Goal: Information Seeking & Learning: Learn about a topic

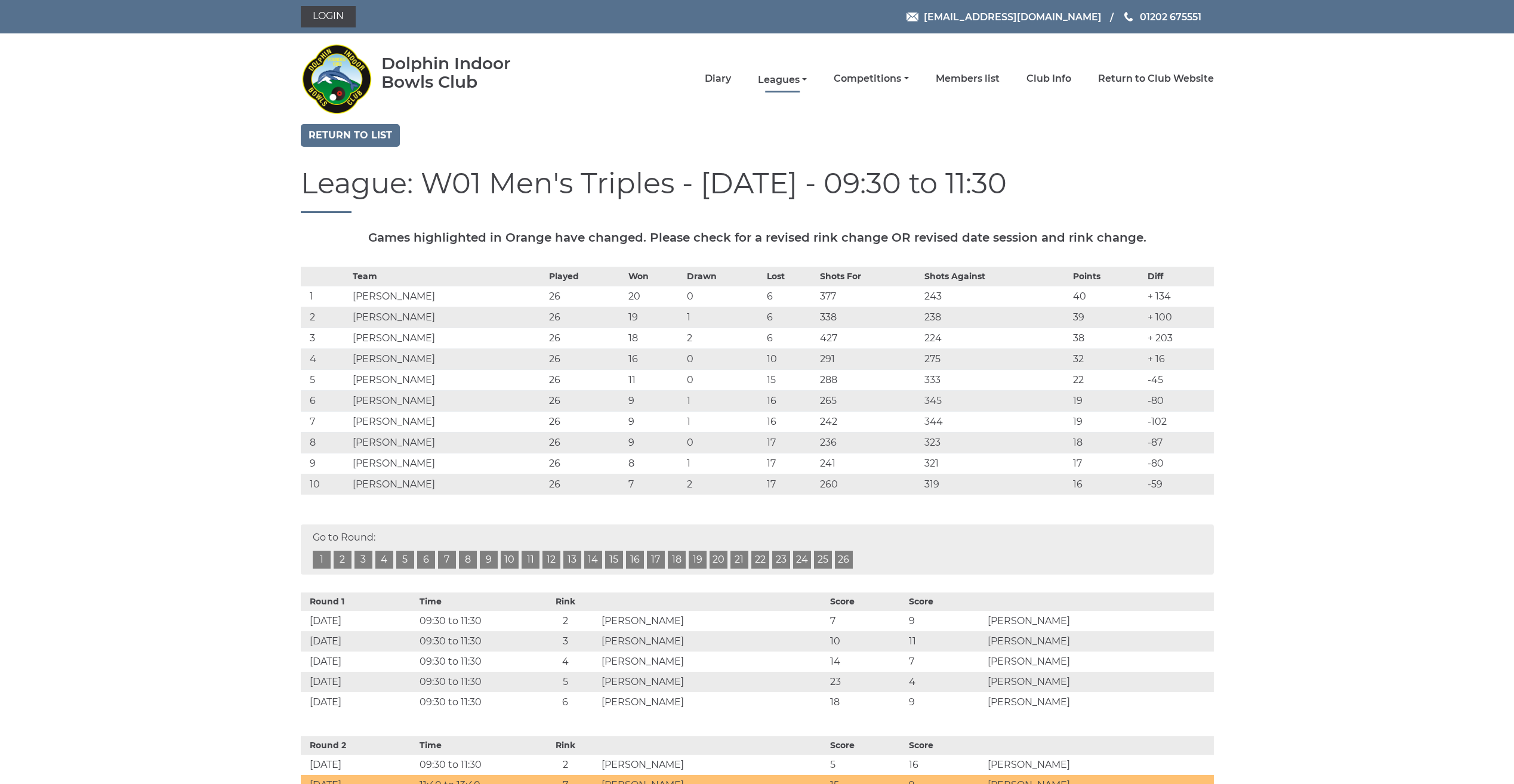
click at [784, 79] on link "Leagues" at bounding box center [782, 80] width 49 height 13
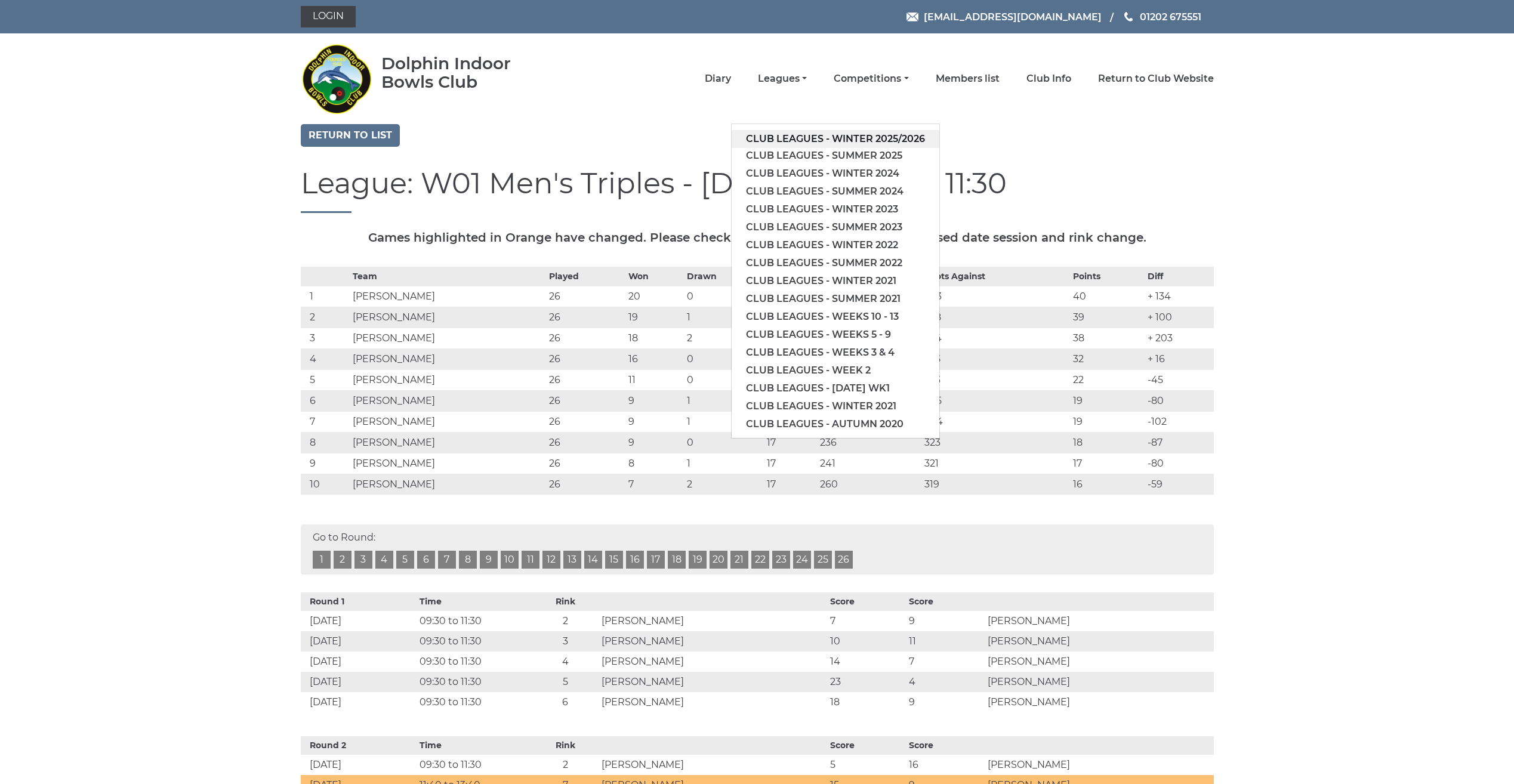
click at [781, 138] on link "Club leagues - Winter 2025/2026" at bounding box center [835, 139] width 208 height 18
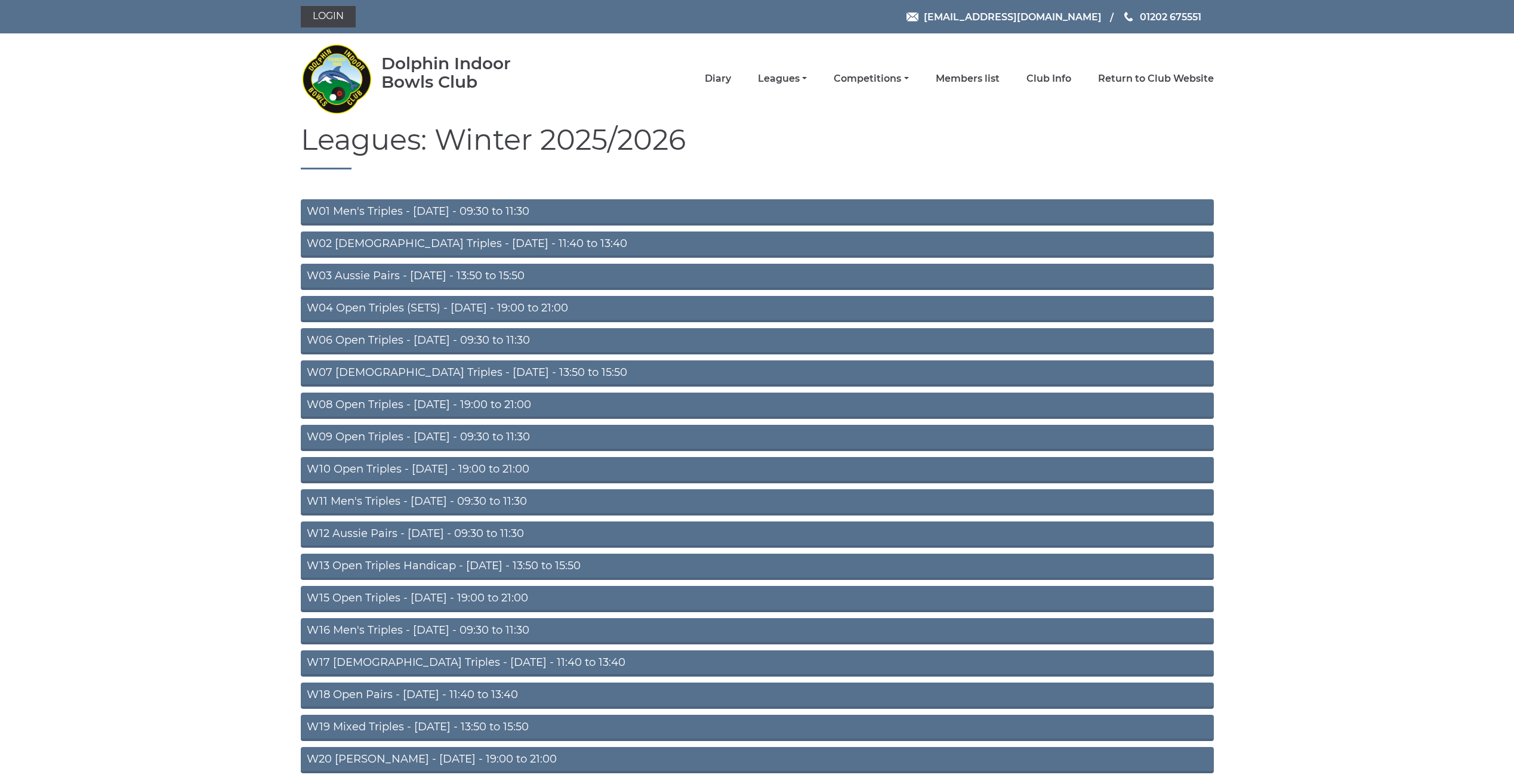
click at [431, 441] on link "W09 Open Triples - Wednesday - 09:30 to 11:30" at bounding box center [757, 438] width 913 height 26
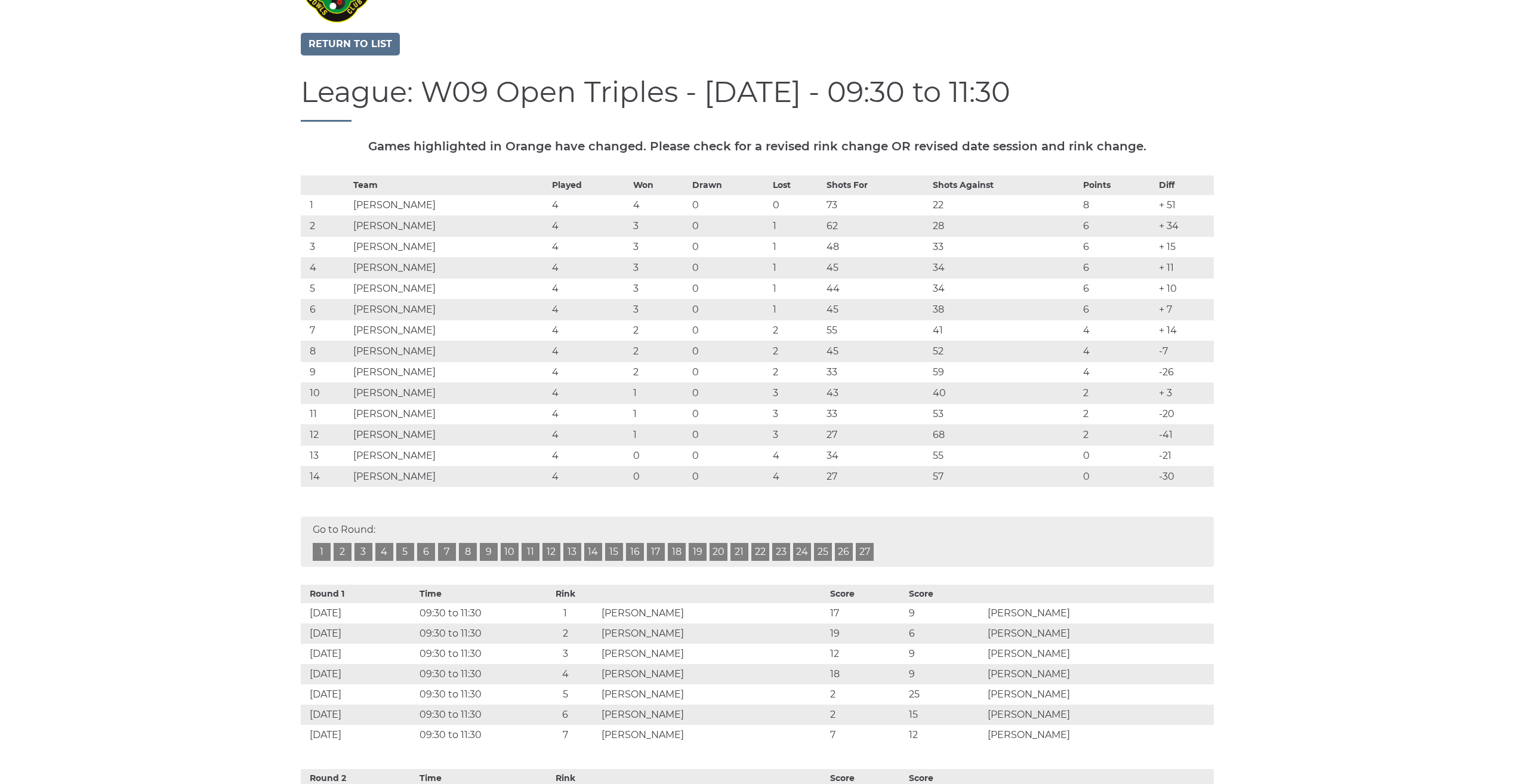
scroll to position [60, 0]
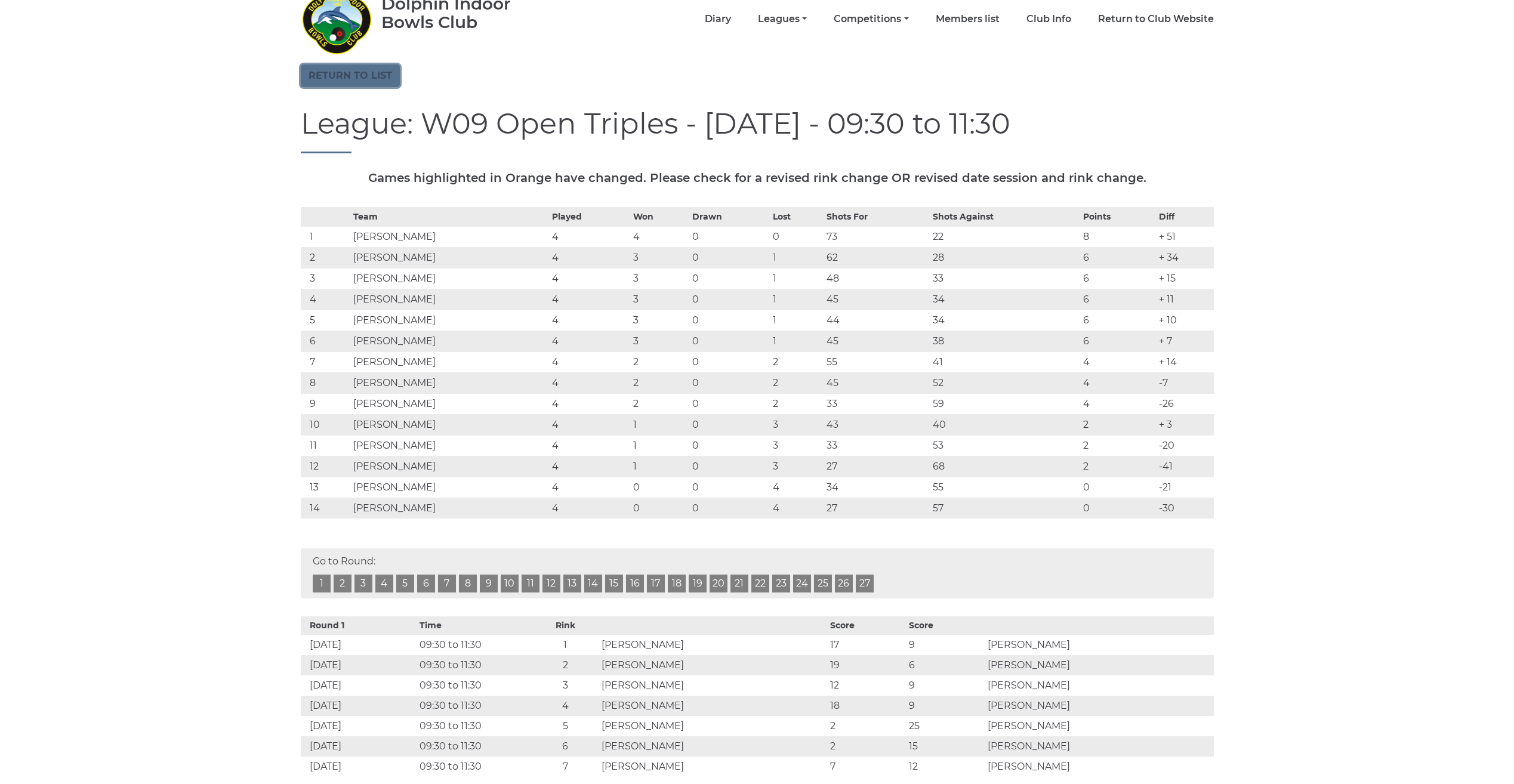
click at [373, 77] on link "Return to list" at bounding box center [350, 75] width 99 height 22
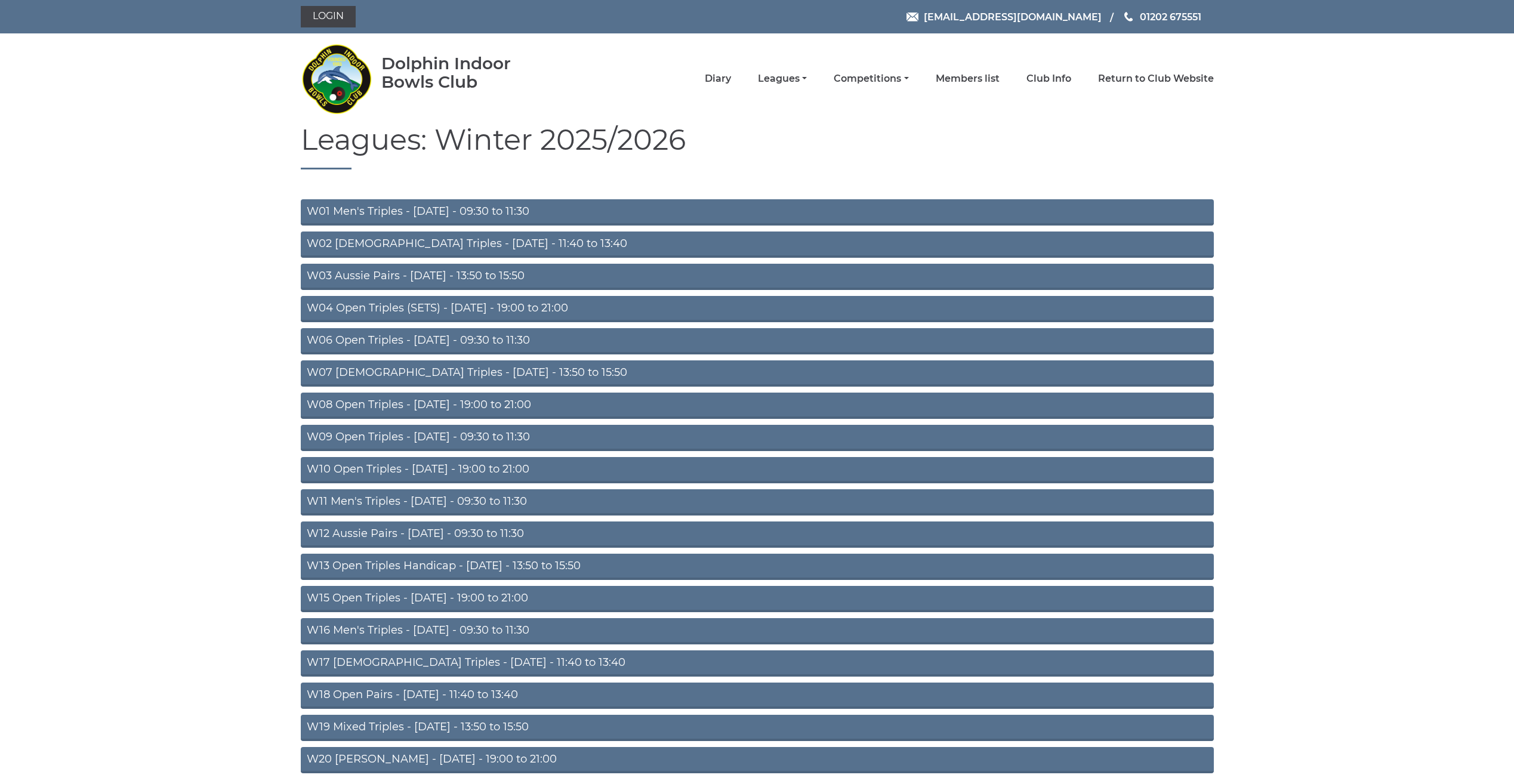
click at [351, 343] on link "W06 Open Triples - [DATE] - 09:30 to 11:30" at bounding box center [757, 342] width 913 height 26
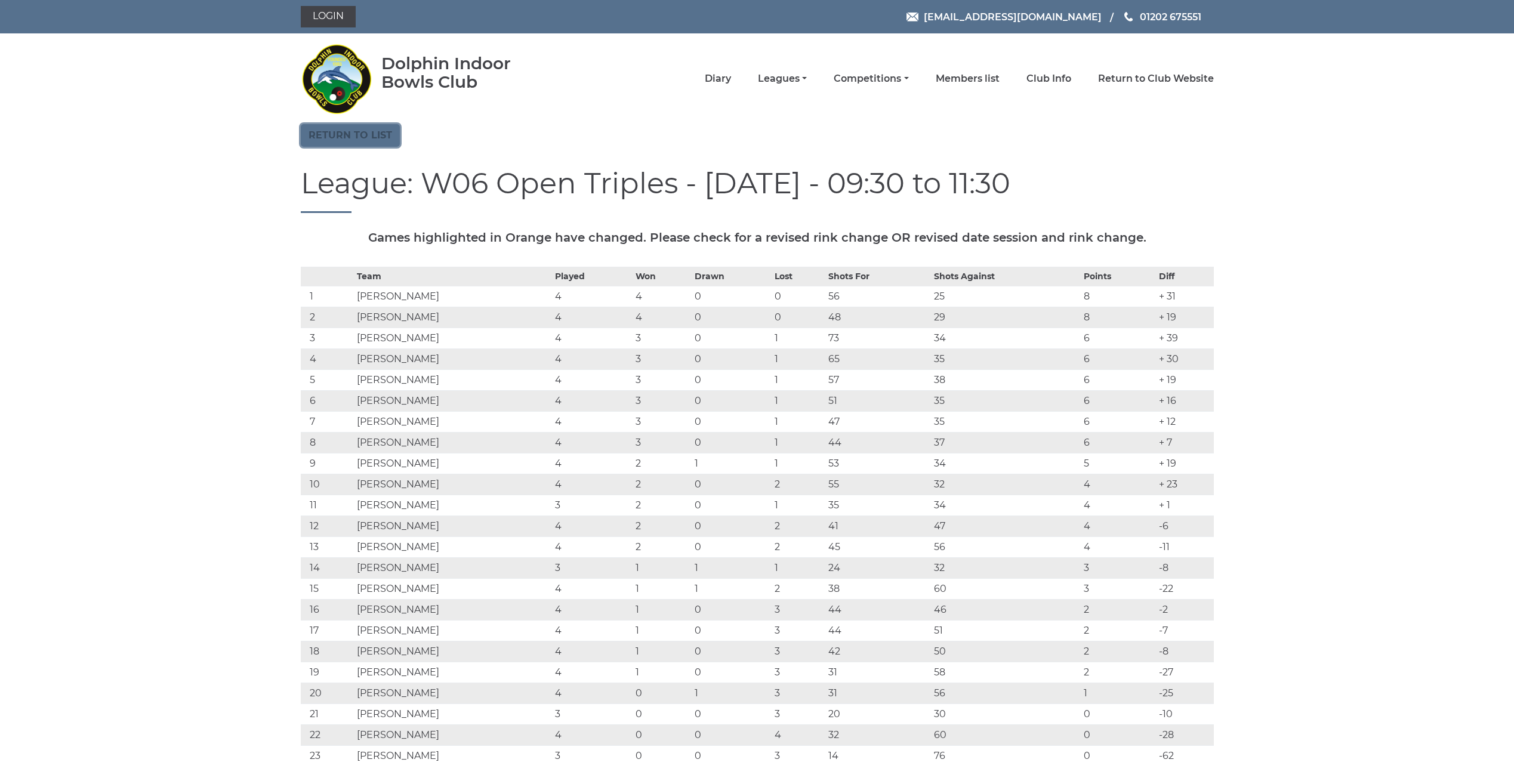
click at [358, 133] on link "Return to list" at bounding box center [350, 135] width 99 height 22
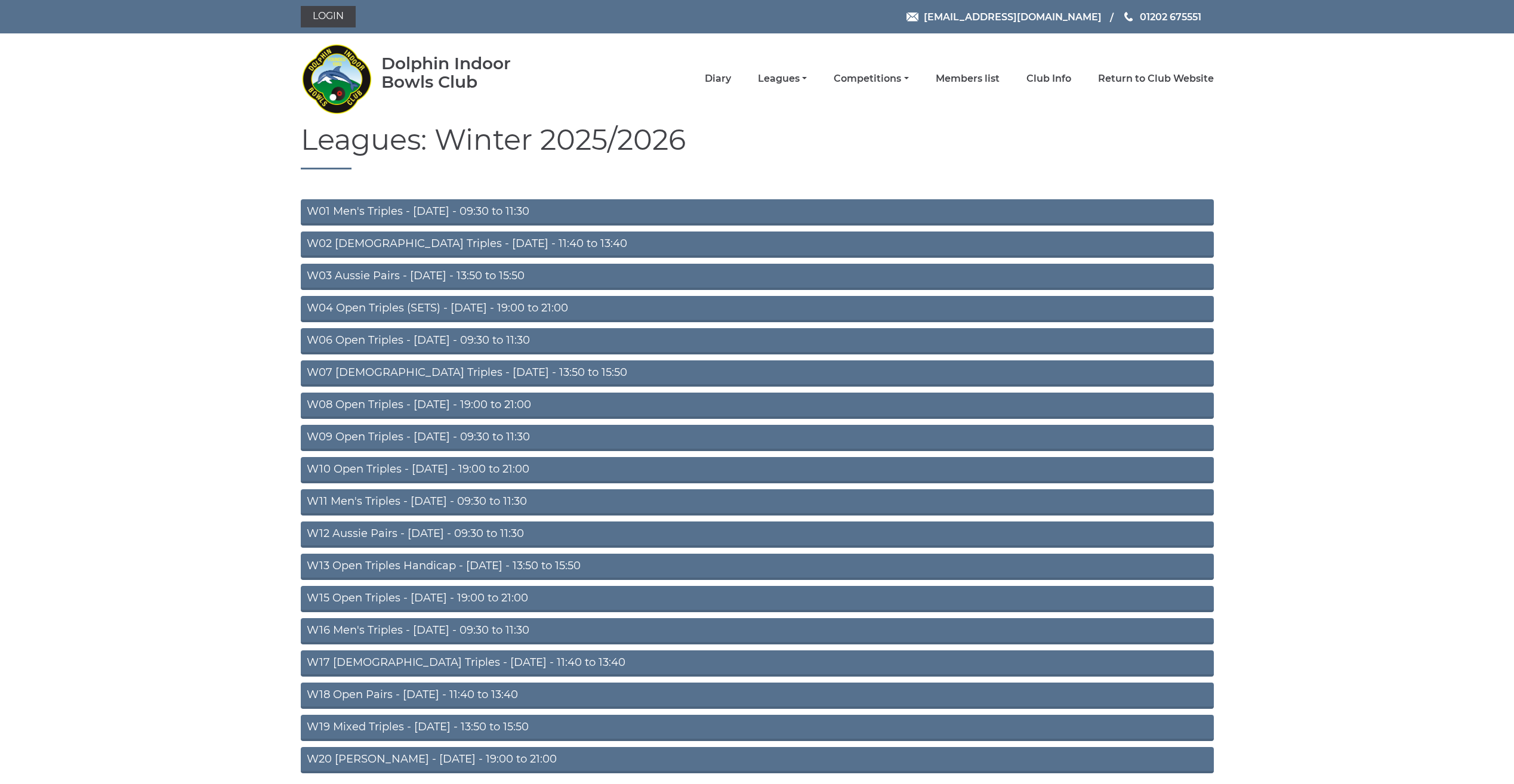
click at [343, 211] on link "W01 Men's Triples - Monday - 09:30 to 11:30" at bounding box center [757, 213] width 913 height 26
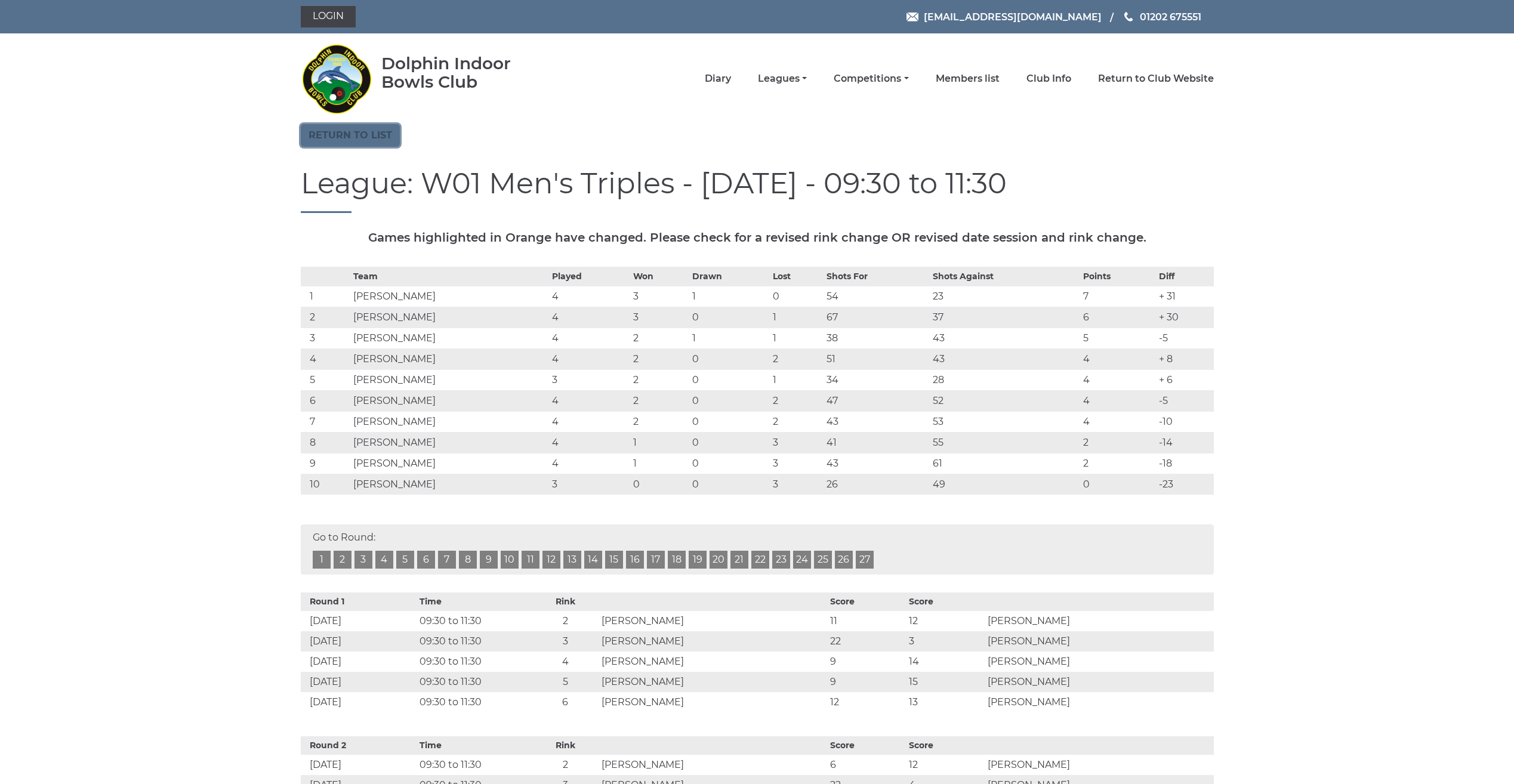
click at [311, 136] on link "Return to list" at bounding box center [350, 135] width 99 height 22
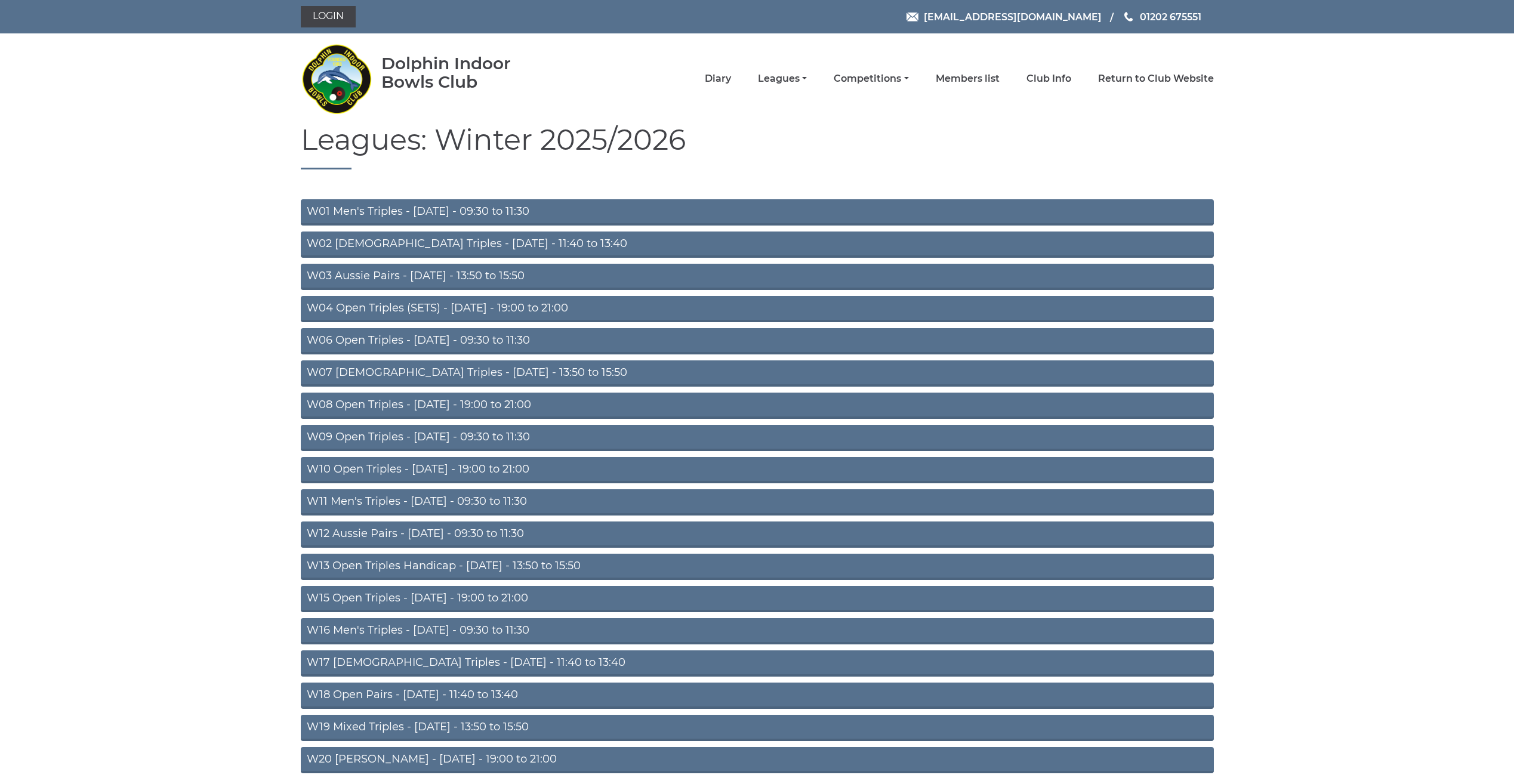
click at [372, 343] on link "W06 Open Triples - [DATE] - 09:30 to 11:30" at bounding box center [757, 342] width 913 height 26
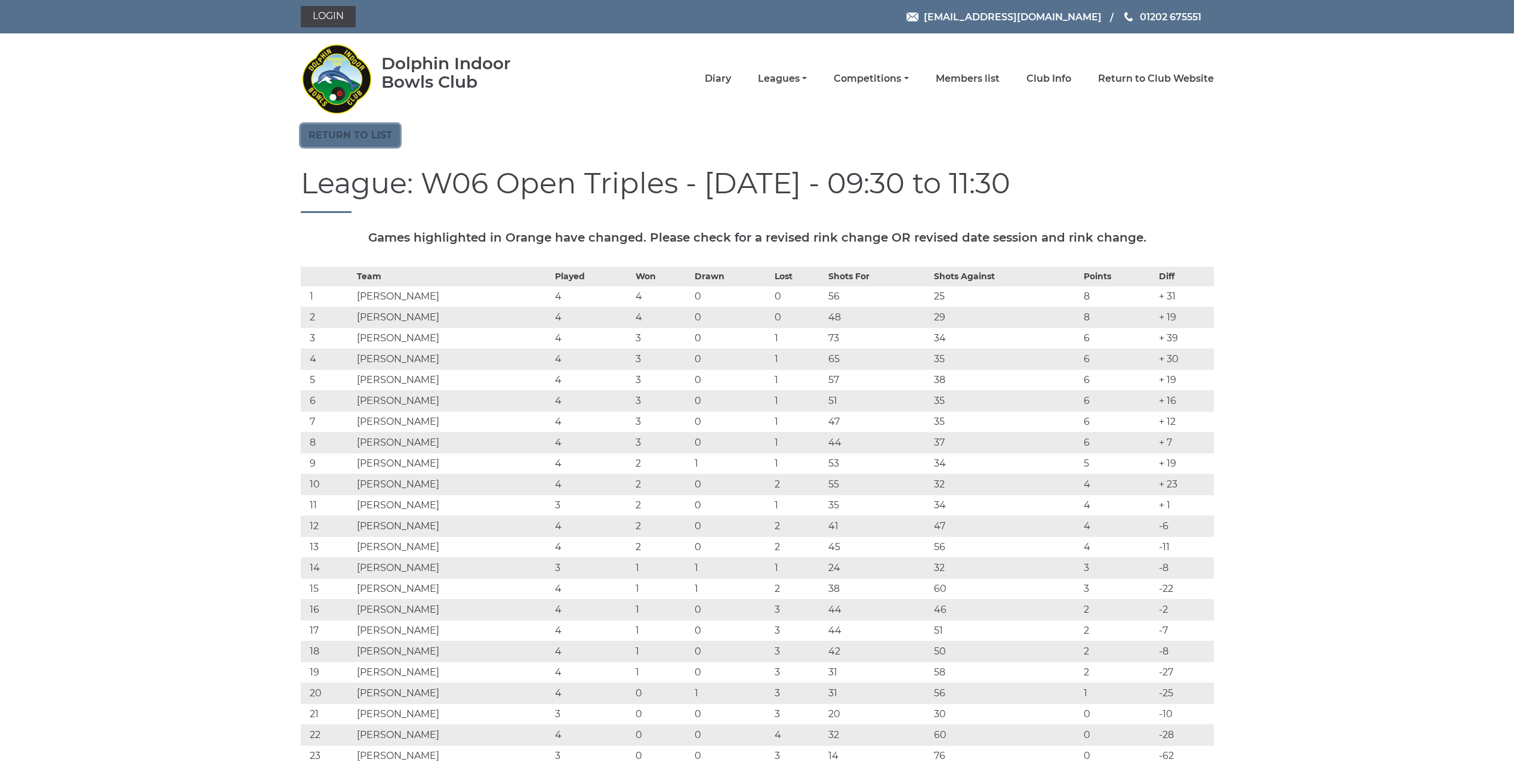
click at [362, 140] on link "Return to list" at bounding box center [350, 135] width 99 height 22
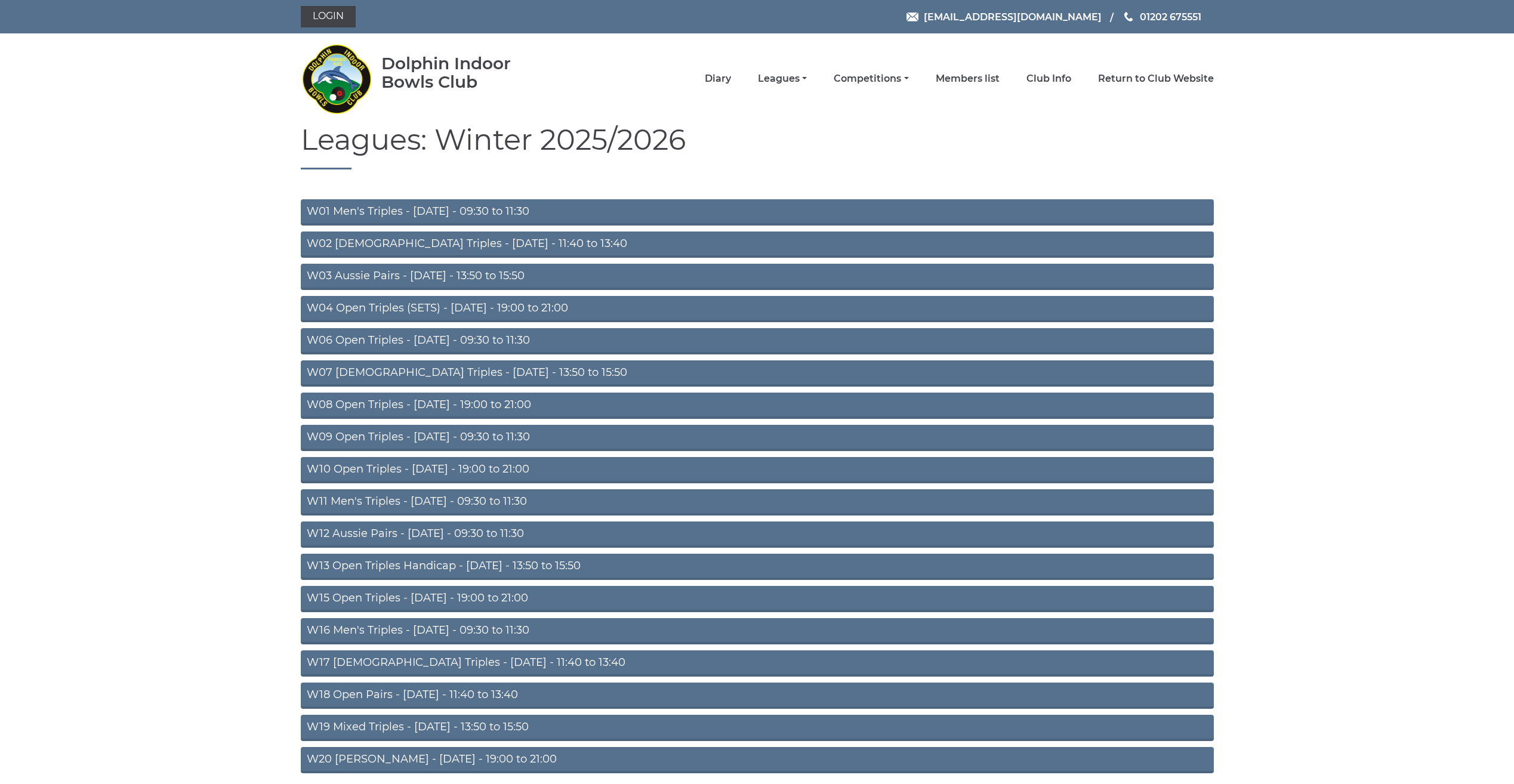
click at [396, 438] on link "W09 Open Triples - [DATE] - 09:30 to 11:30" at bounding box center [757, 438] width 913 height 26
